Goal: Task Accomplishment & Management: Manage account settings

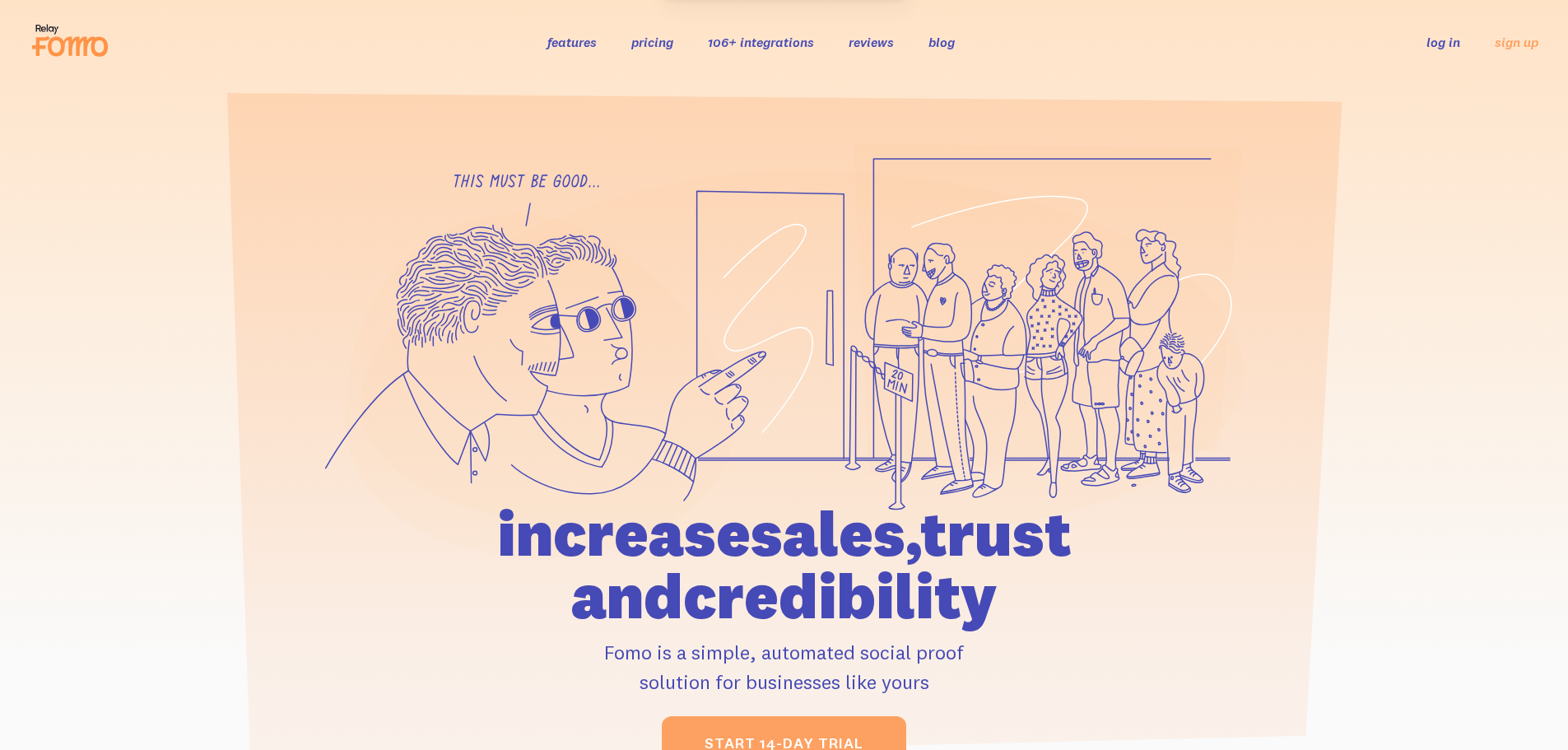
click at [1463, 50] on ul "log in sign up" at bounding box center [1472, 41] width 131 height 19
click at [1458, 47] on link "log in" at bounding box center [1444, 42] width 34 height 17
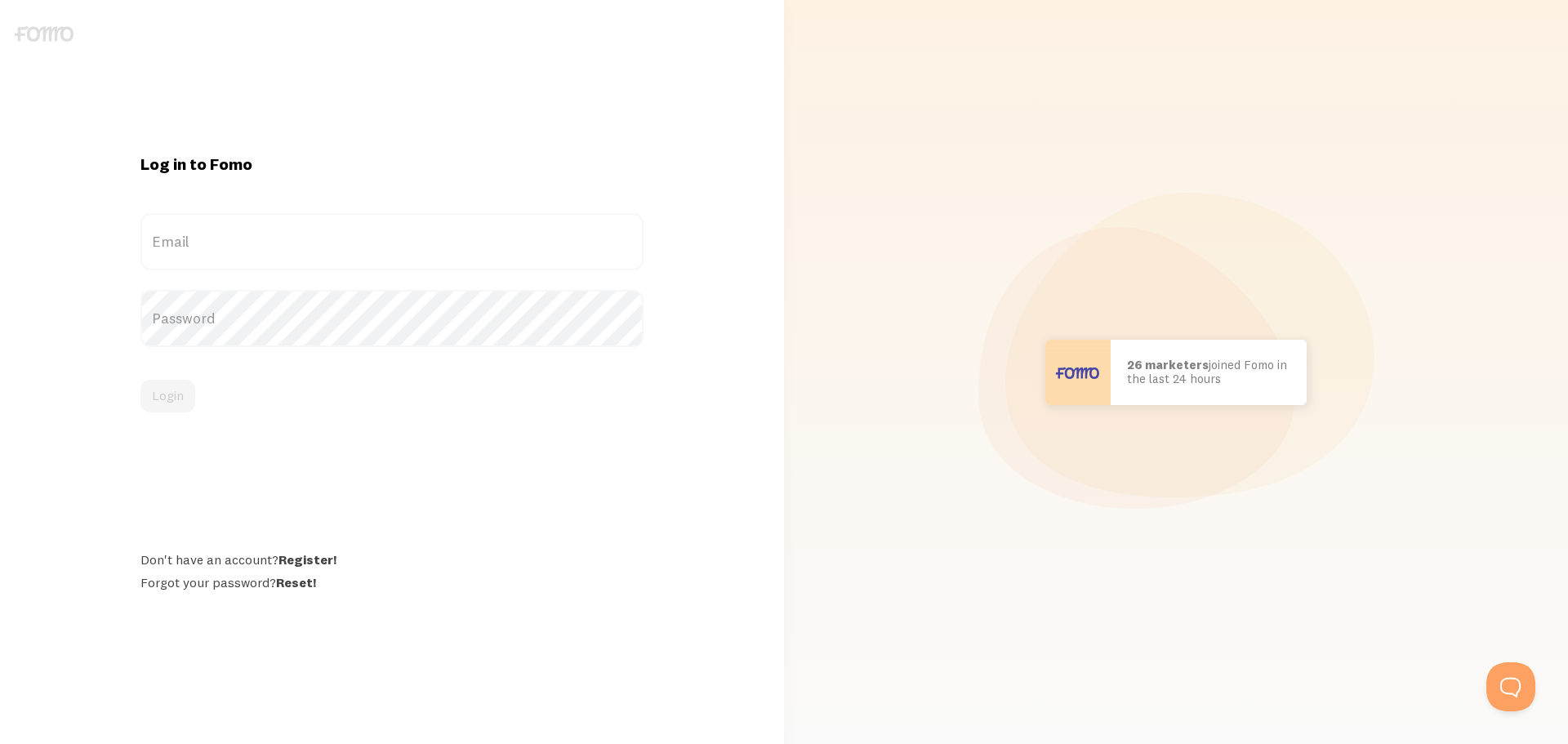
click at [227, 229] on label "Email" at bounding box center [391, 241] width 503 height 57
click at [227, 229] on input "Email" at bounding box center [391, 241] width 503 height 57
paste input "righttoplay.international@gmail.com"
type input "righttoplay.international@gmail.com"
click at [504, 335] on label "Password" at bounding box center [388, 319] width 499 height 57
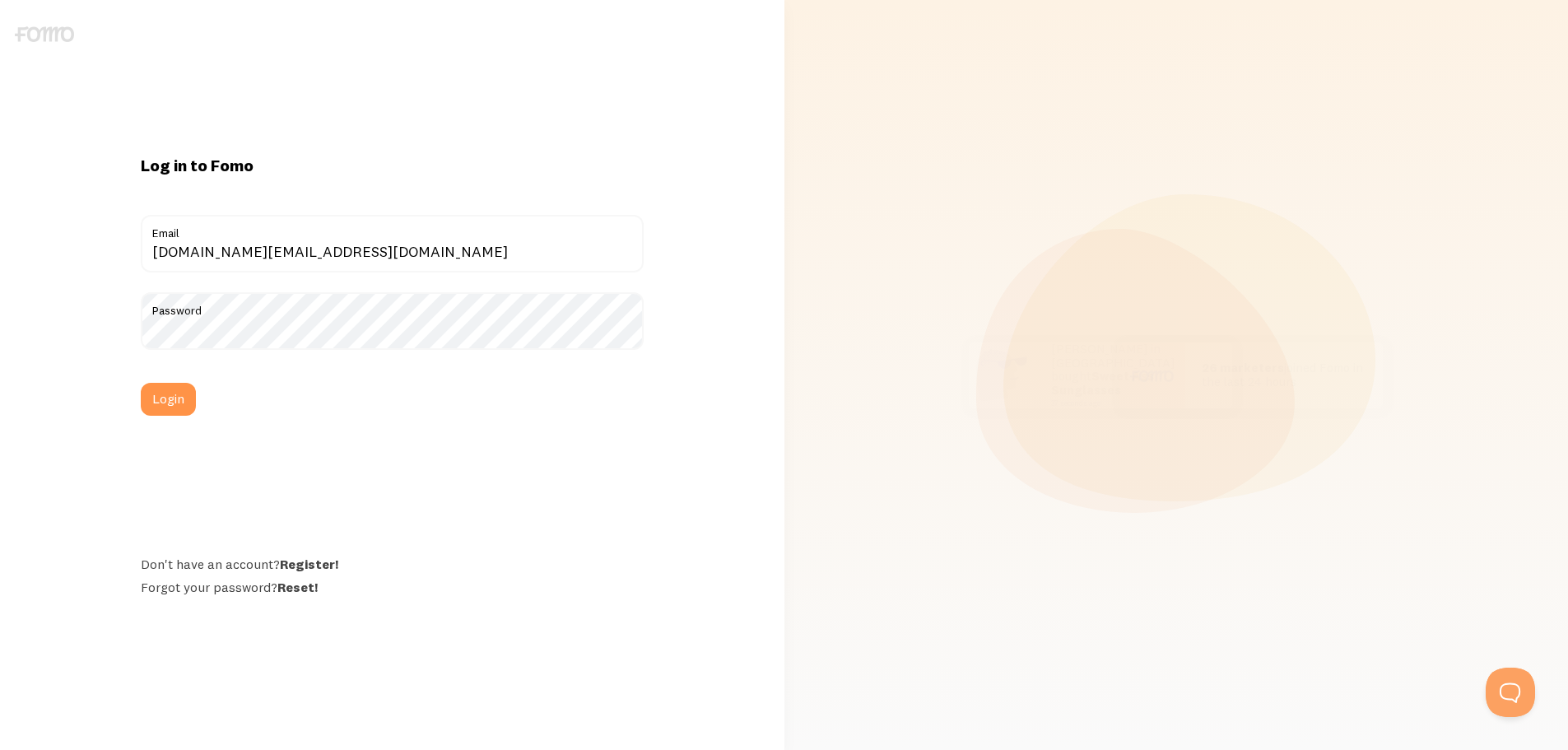
click at [0, 343] on div "Log in to Fomo righttoplay.international@gmail.com Email Password Login Don't h…" at bounding box center [392, 375] width 784 height 750
click at [160, 404] on button "Login" at bounding box center [168, 398] width 55 height 33
